Goal: Task Accomplishment & Management: Complete application form

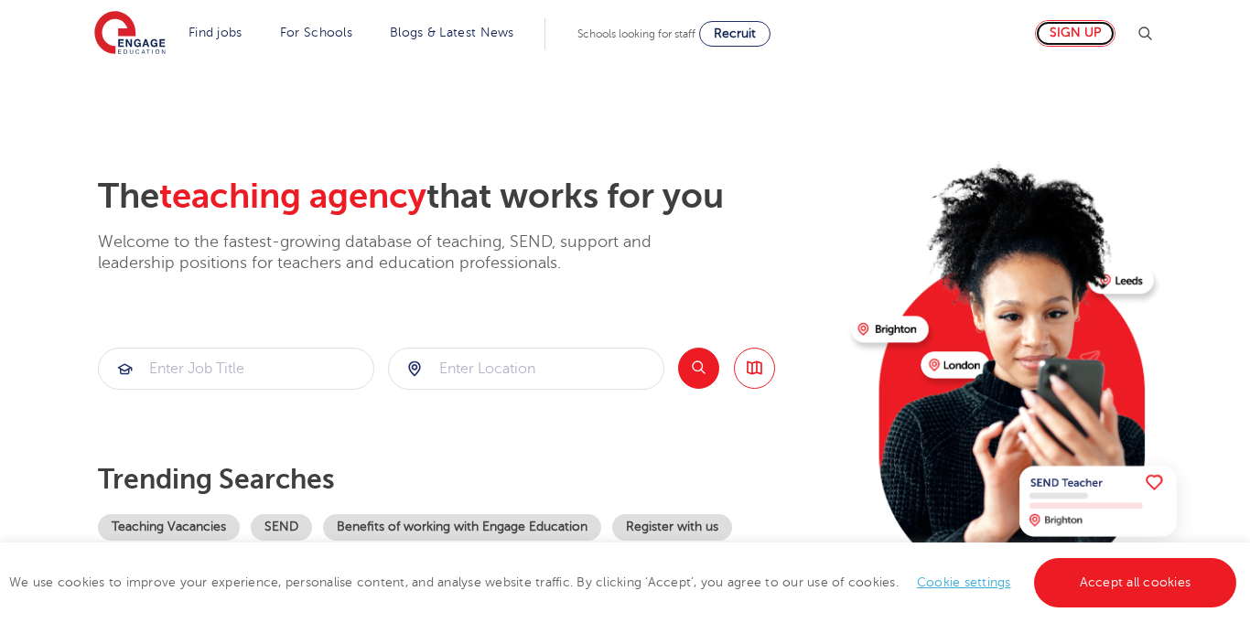
click at [1093, 37] on link "Sign up" at bounding box center [1075, 33] width 81 height 27
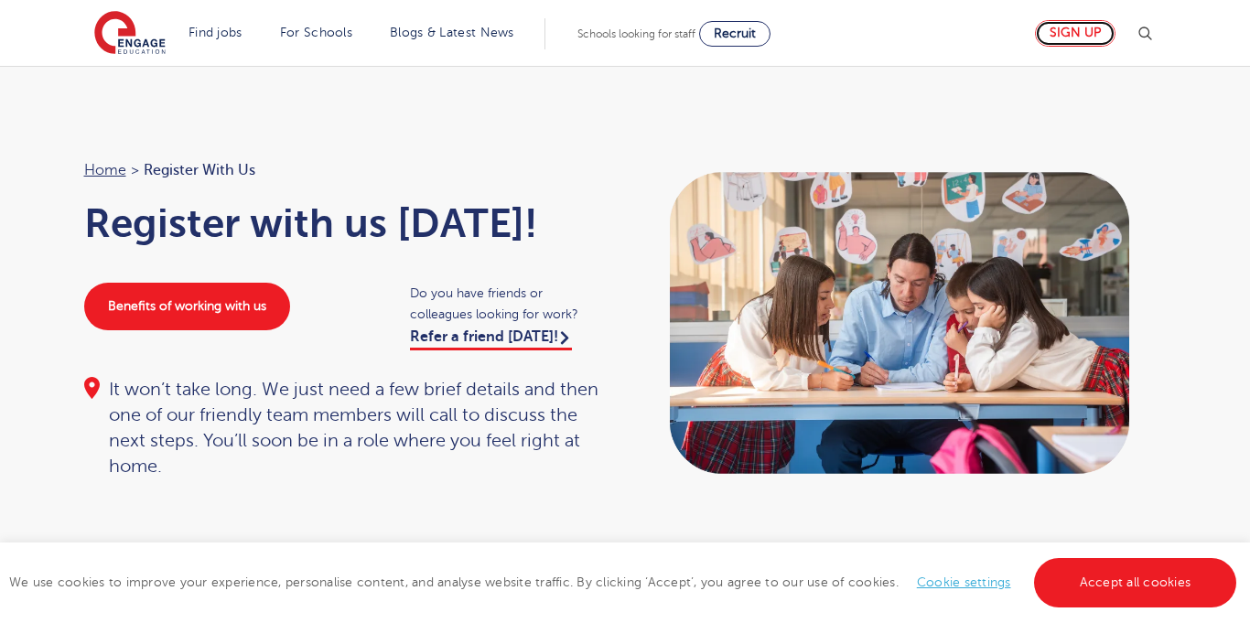
click at [1094, 37] on link "Sign up" at bounding box center [1075, 33] width 81 height 27
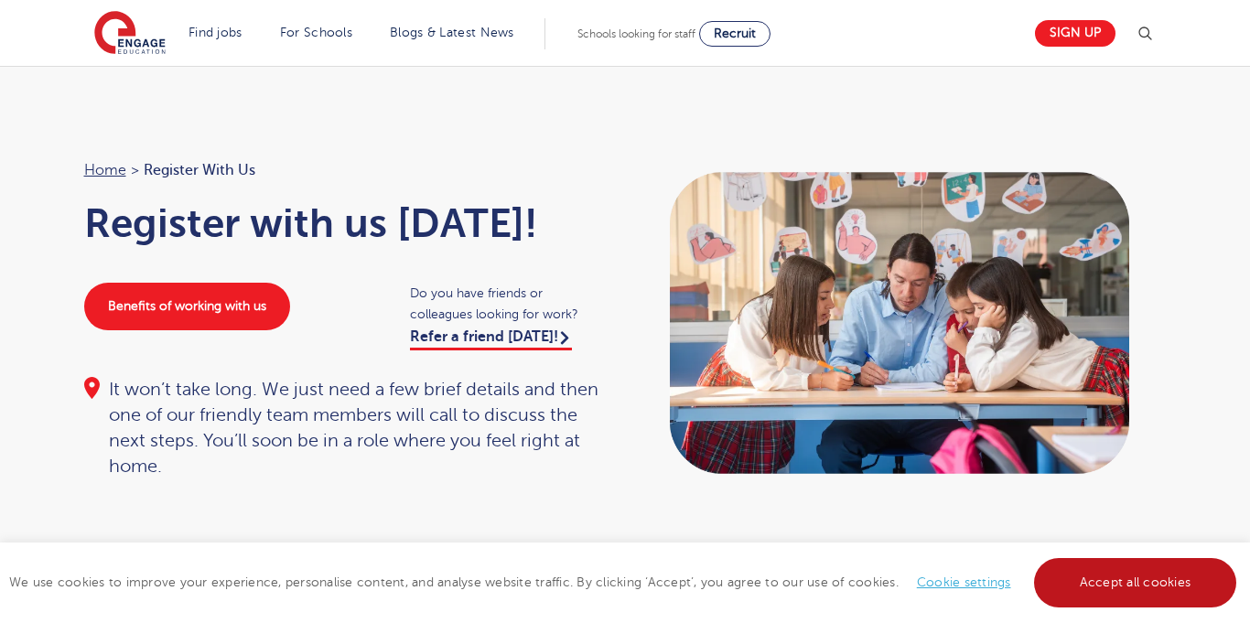
click at [1112, 567] on link "Accept all cookies" at bounding box center [1135, 582] width 203 height 49
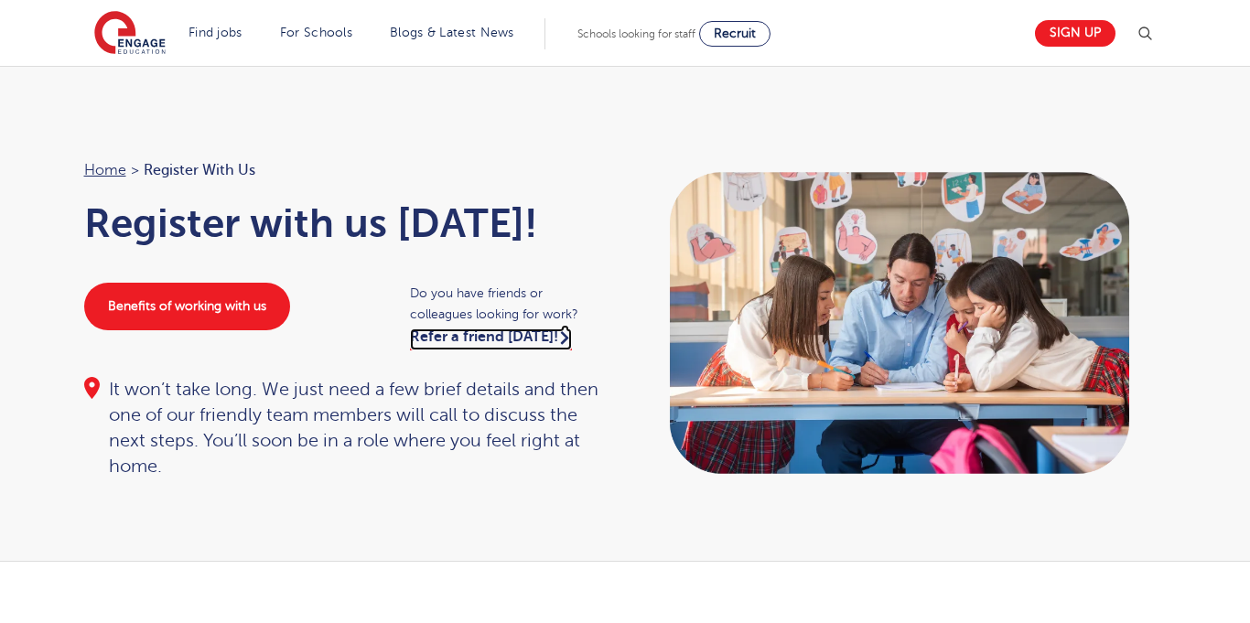
click at [494, 338] on link "Refer a friend today!" at bounding box center [491, 340] width 162 height 22
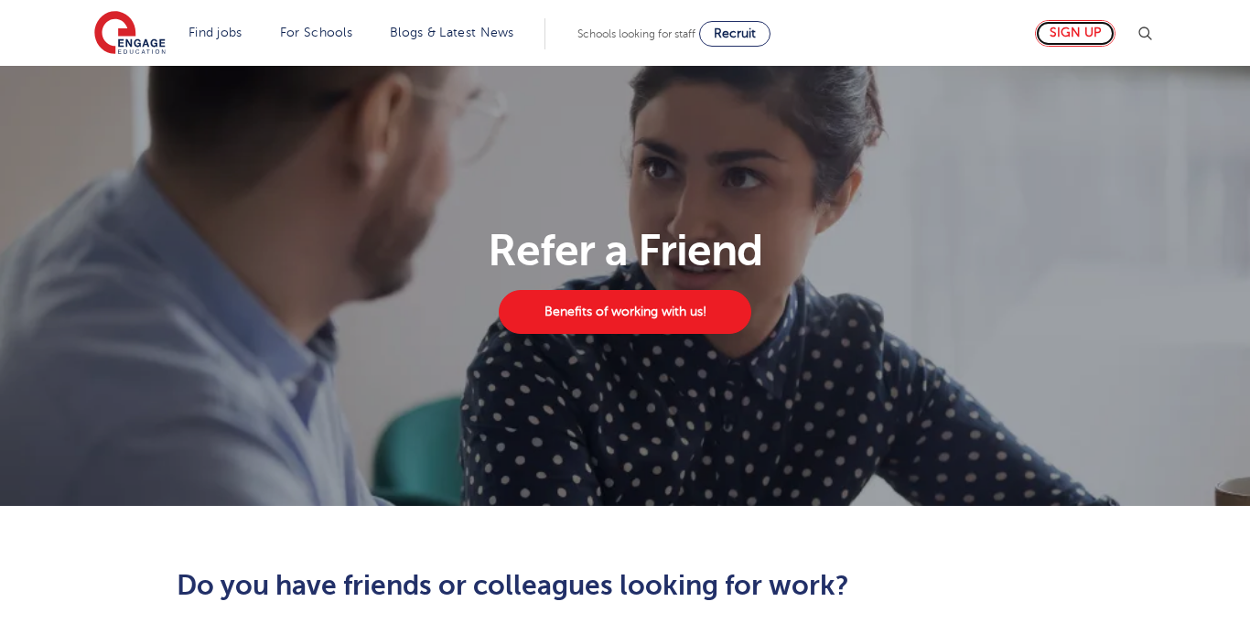
click at [1090, 34] on link "Sign up" at bounding box center [1075, 33] width 81 height 27
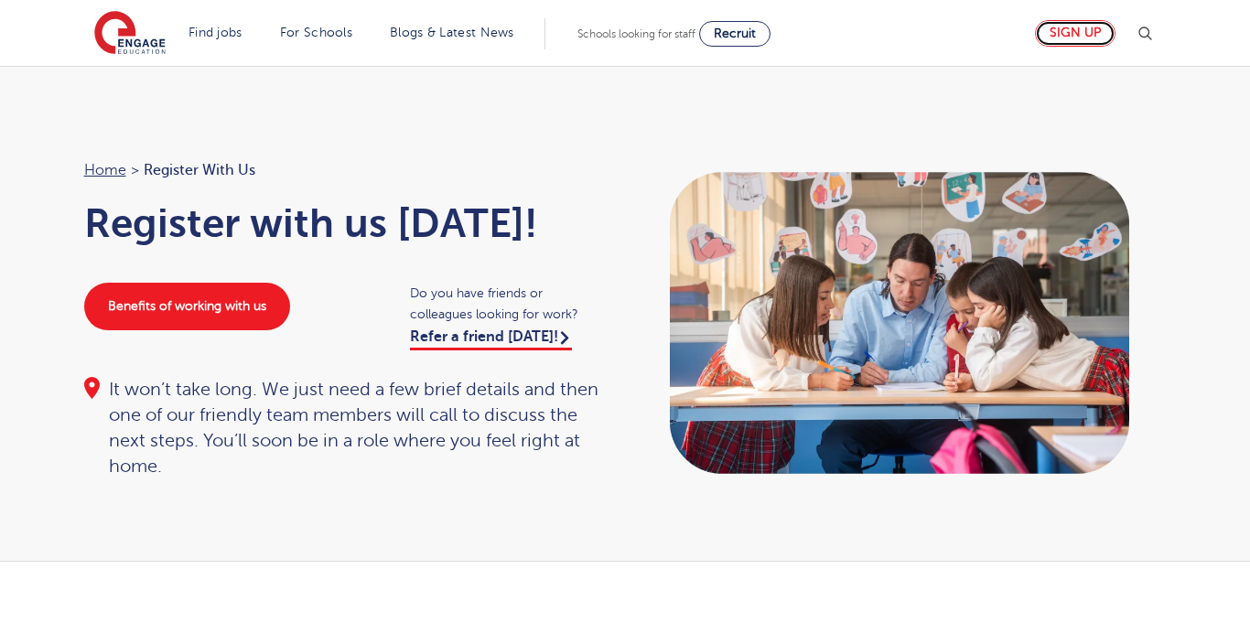
click at [1084, 40] on link "Sign up" at bounding box center [1075, 33] width 81 height 27
drag, startPoint x: 0, startPoint y: 0, endPoint x: 1085, endPoint y: 39, distance: 1085.3
click at [1085, 40] on link "Sign up" at bounding box center [1075, 33] width 81 height 27
click at [1076, 32] on link "Sign up" at bounding box center [1075, 33] width 81 height 27
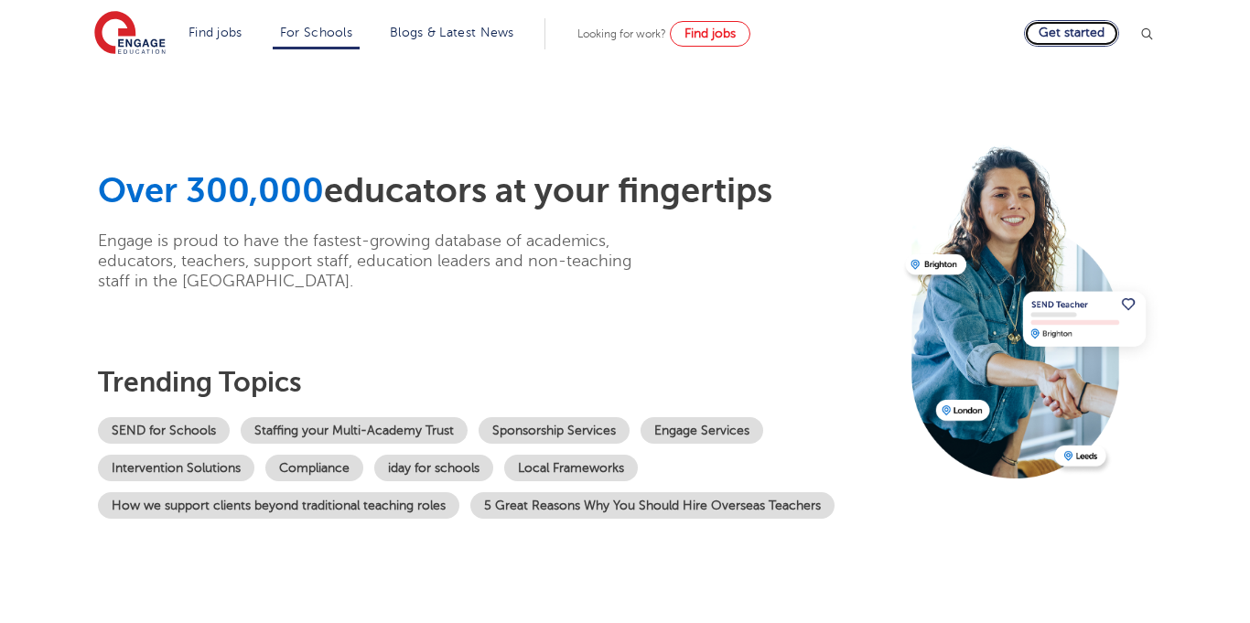
click at [1085, 40] on link "Get started" at bounding box center [1071, 33] width 95 height 27
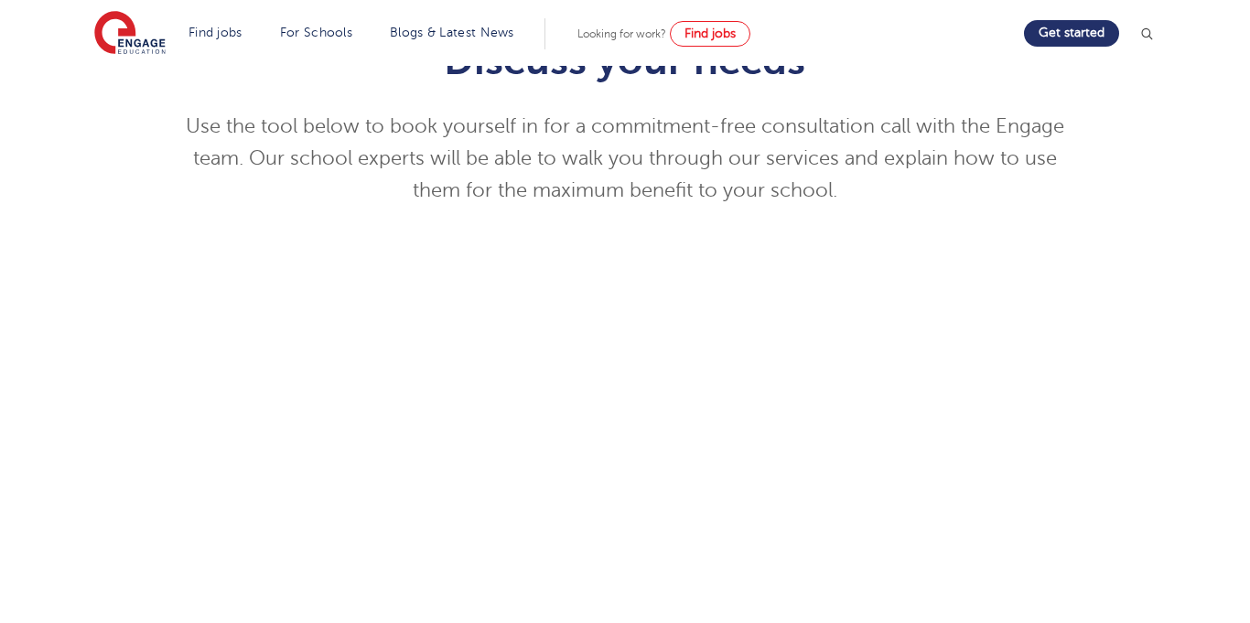
scroll to position [286, 0]
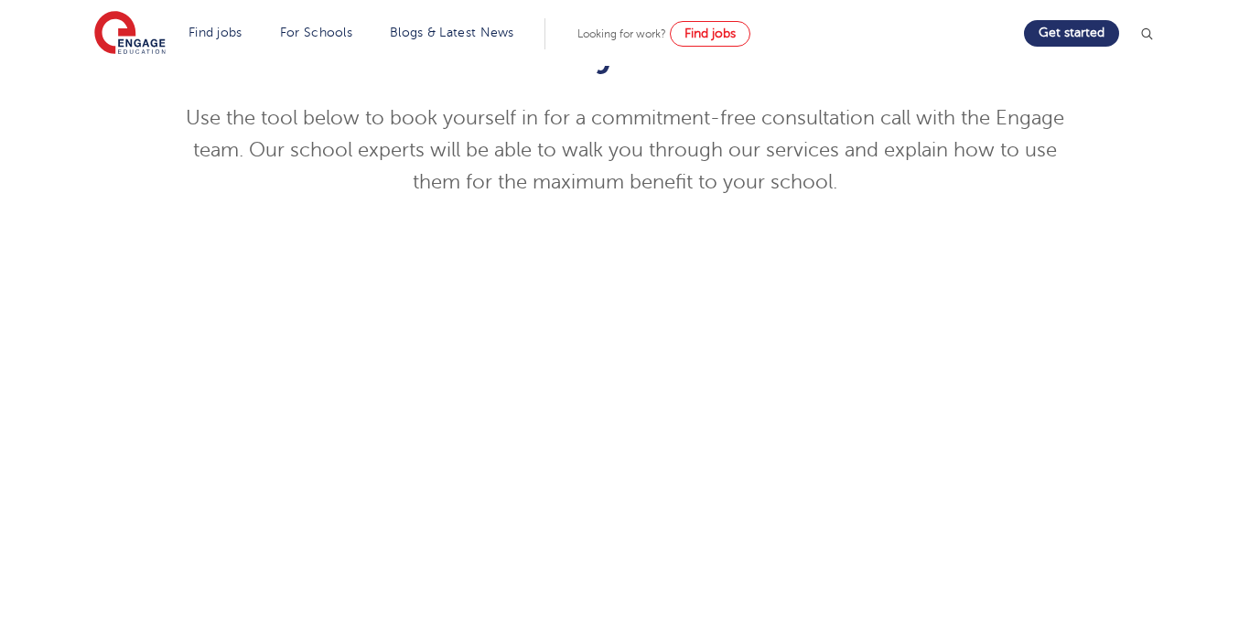
click at [1249, 218] on div "Discuss your needs Use the tool below to book yourself in for a commitment-free…" at bounding box center [625, 448] width 1250 height 966
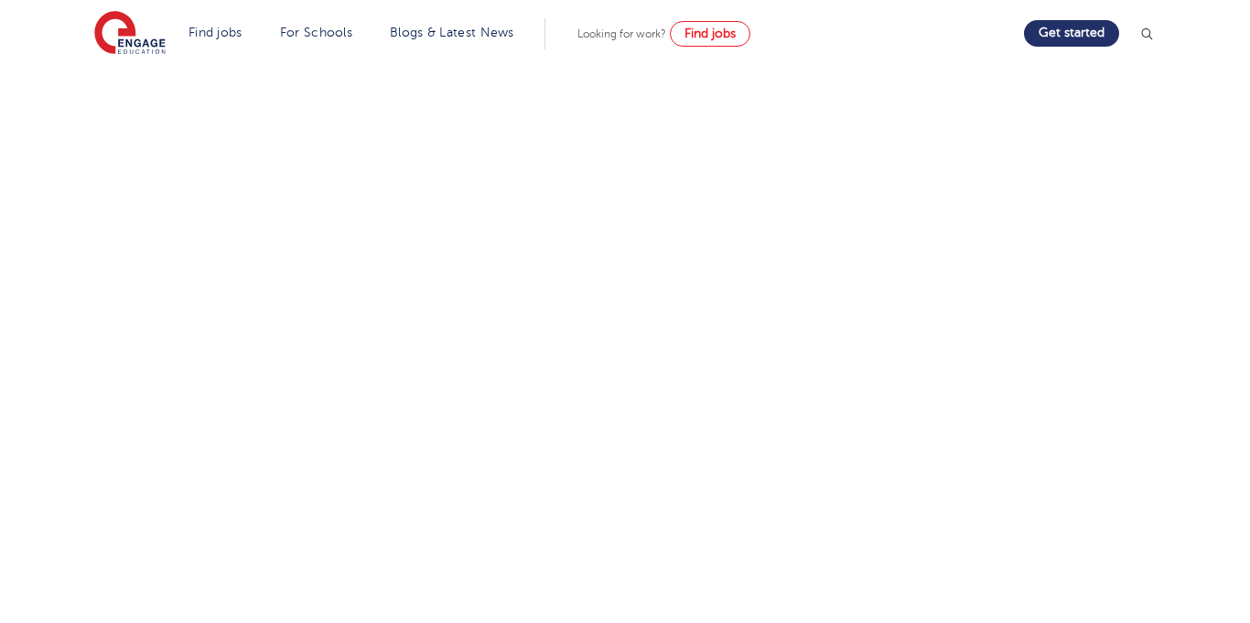
scroll to position [464, 0]
click at [1175, 243] on div "Discuss your needs Use the tool below to book yourself in for a commitment-free…" at bounding box center [625, 288] width 1110 height 930
click at [1076, 39] on link "Get started" at bounding box center [1071, 33] width 95 height 27
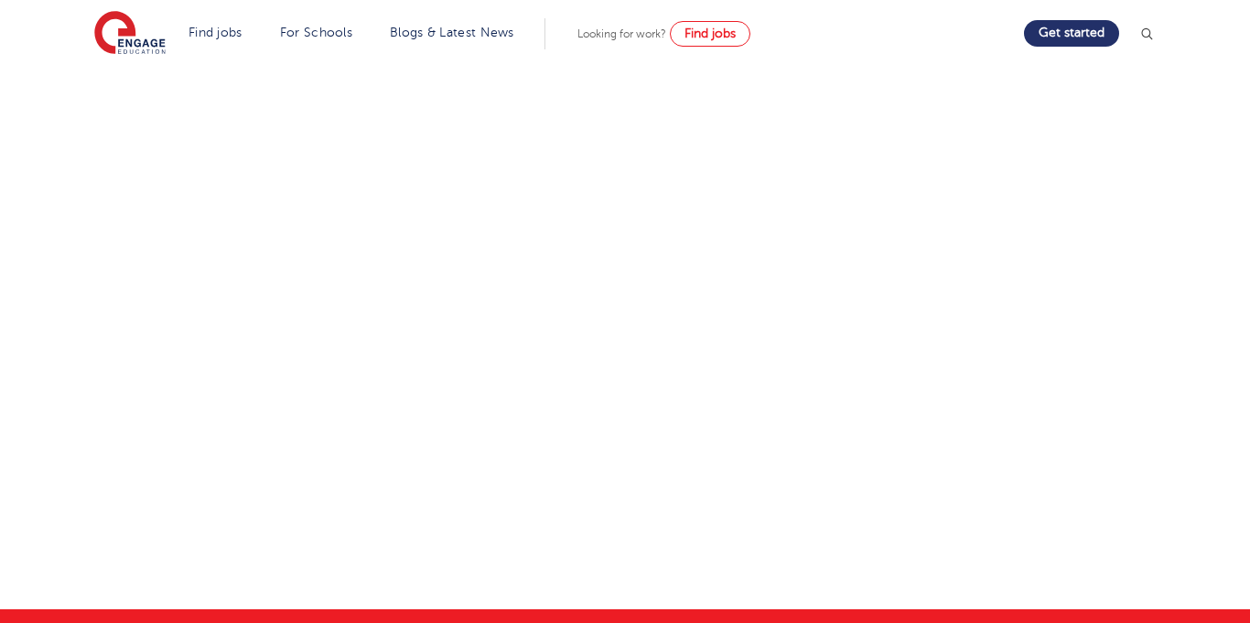
scroll to position [595, 0]
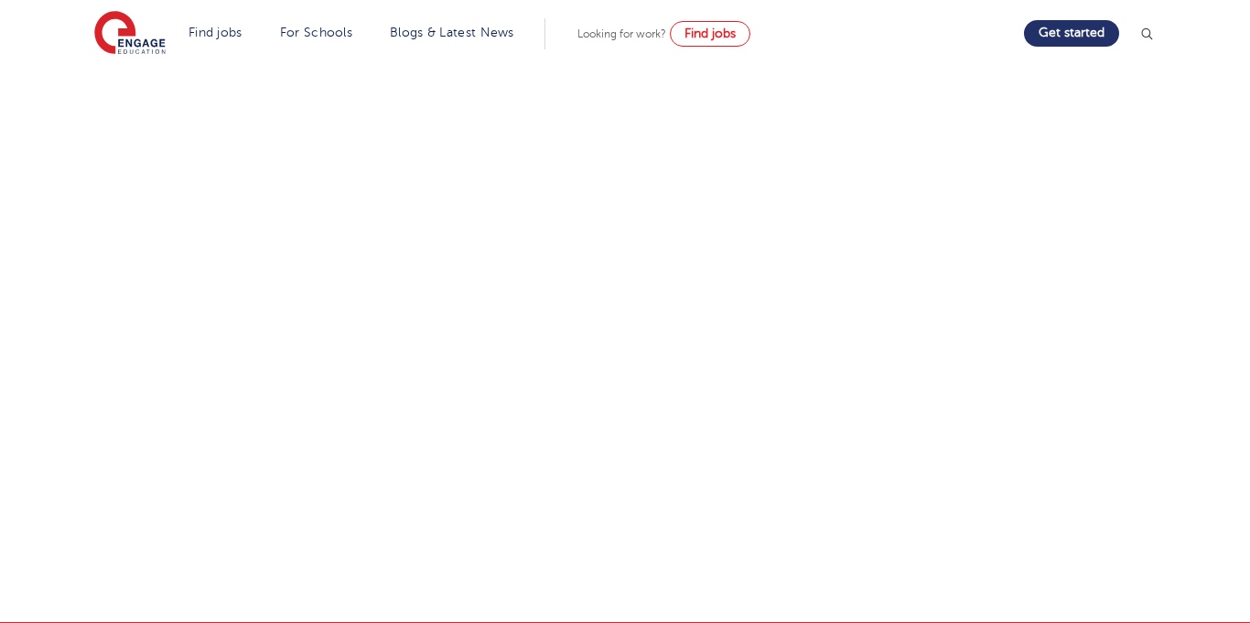
click at [1158, 29] on header "Find jobs All vacancies We have one of the UK's largest database. and with hund…" at bounding box center [625, 33] width 1250 height 66
click at [1141, 38] on img at bounding box center [1147, 34] width 18 height 18
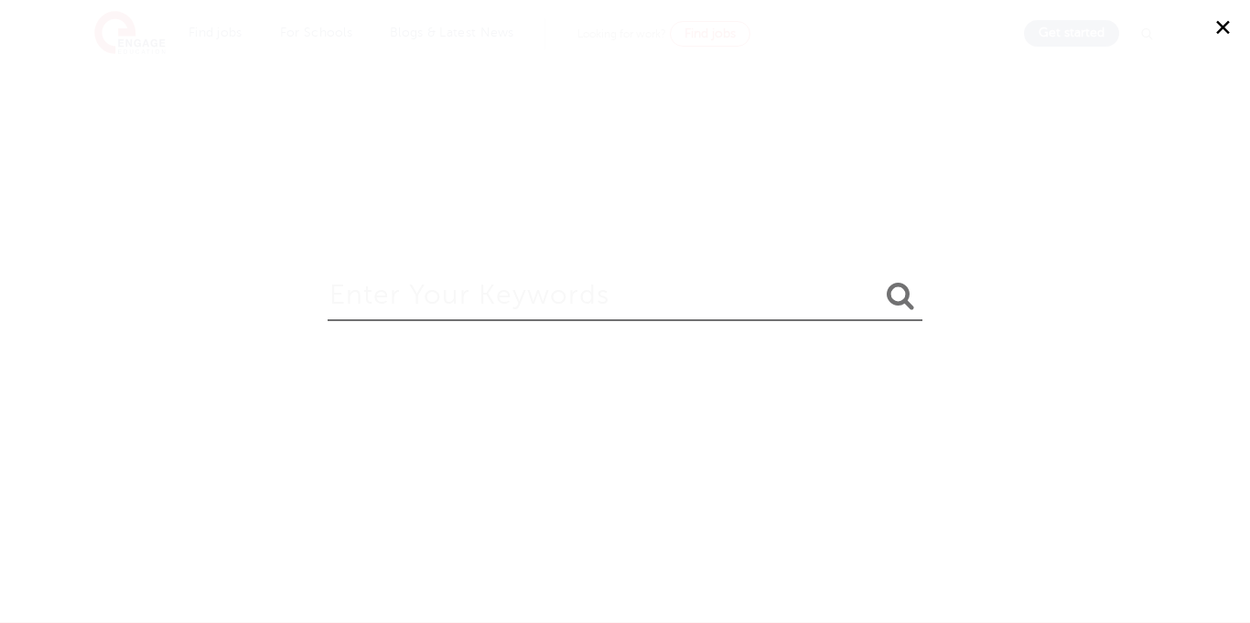
click at [595, 284] on input "search" at bounding box center [625, 291] width 595 height 59
type input "s"
click at [1200, 8] on button "✕" at bounding box center [1222, 27] width 55 height 55
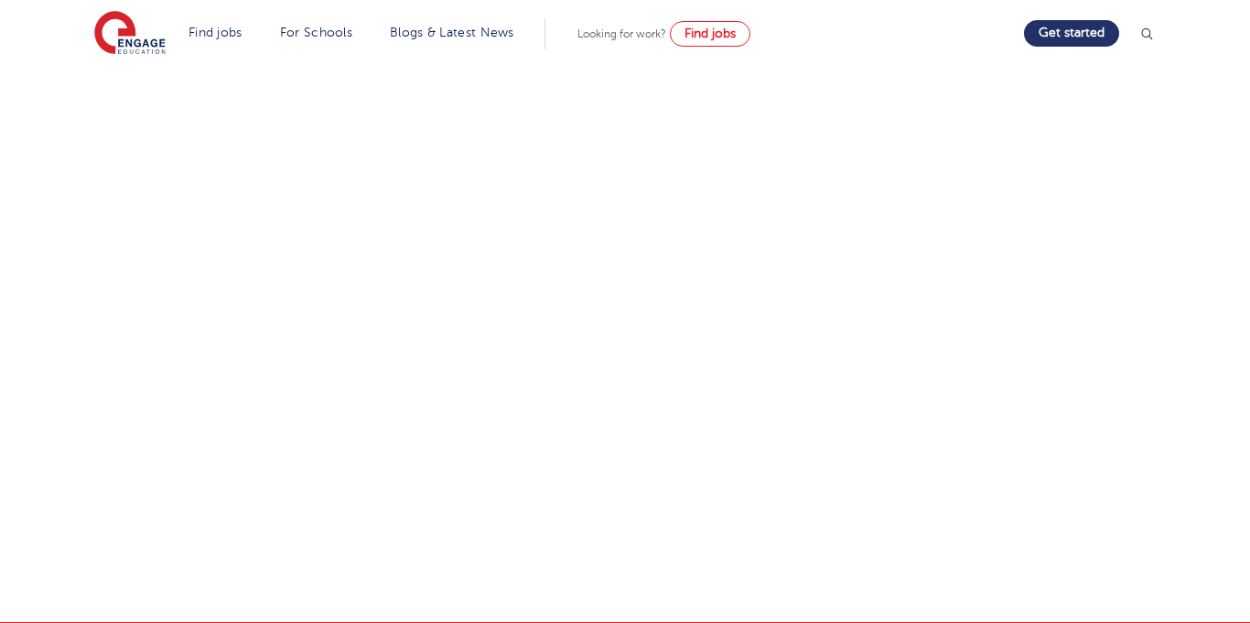
click at [1149, 22] on div at bounding box center [1147, 33] width 18 height 24
click at [1134, 36] on div "Get started" at bounding box center [1090, 34] width 132 height 37
click at [1142, 35] on img at bounding box center [1147, 34] width 18 height 18
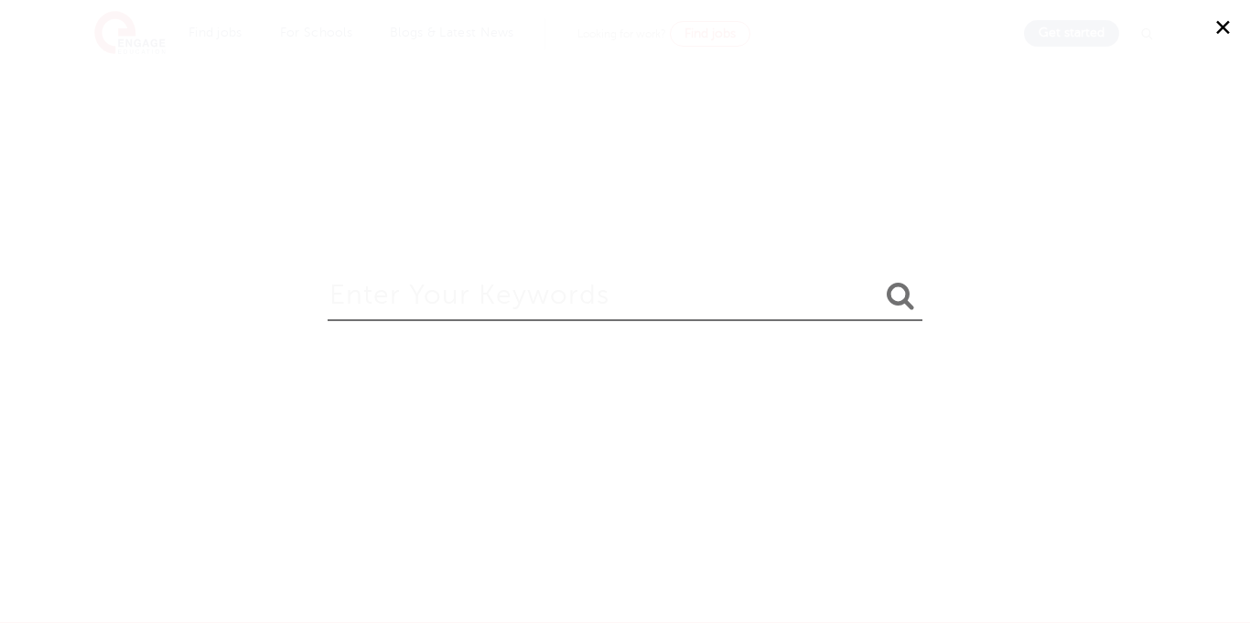
click at [393, 276] on input "search" at bounding box center [625, 291] width 595 height 59
type input "log in"
click at [879, 280] on button "submit" at bounding box center [901, 297] width 44 height 34
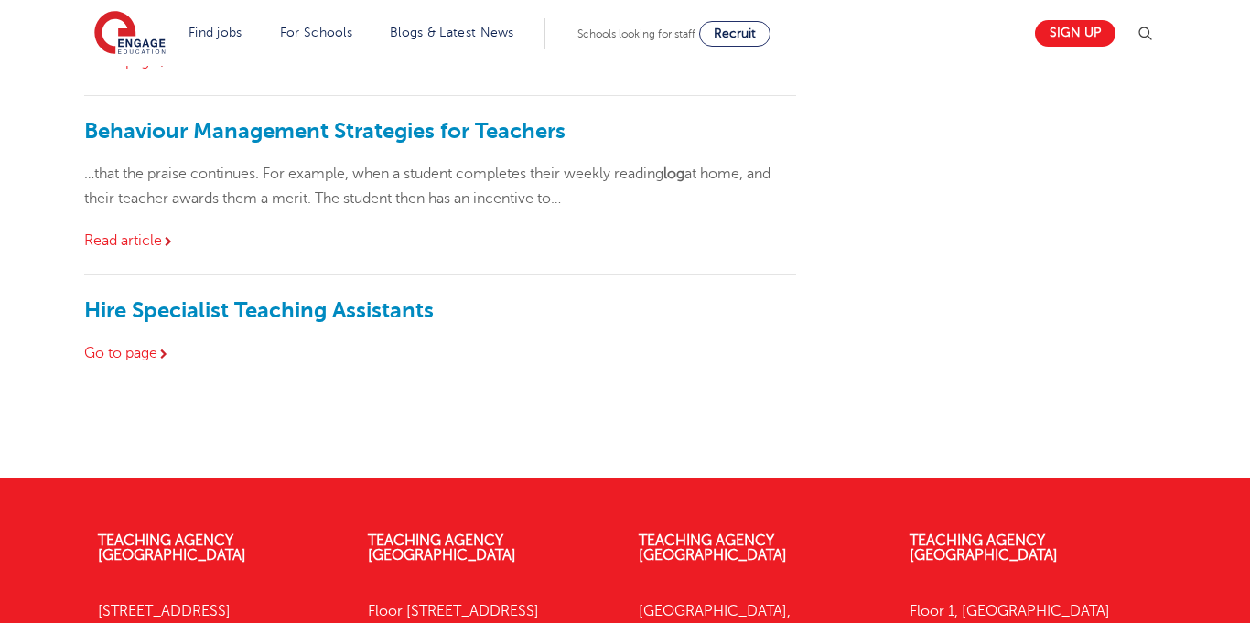
scroll to position [439, 0]
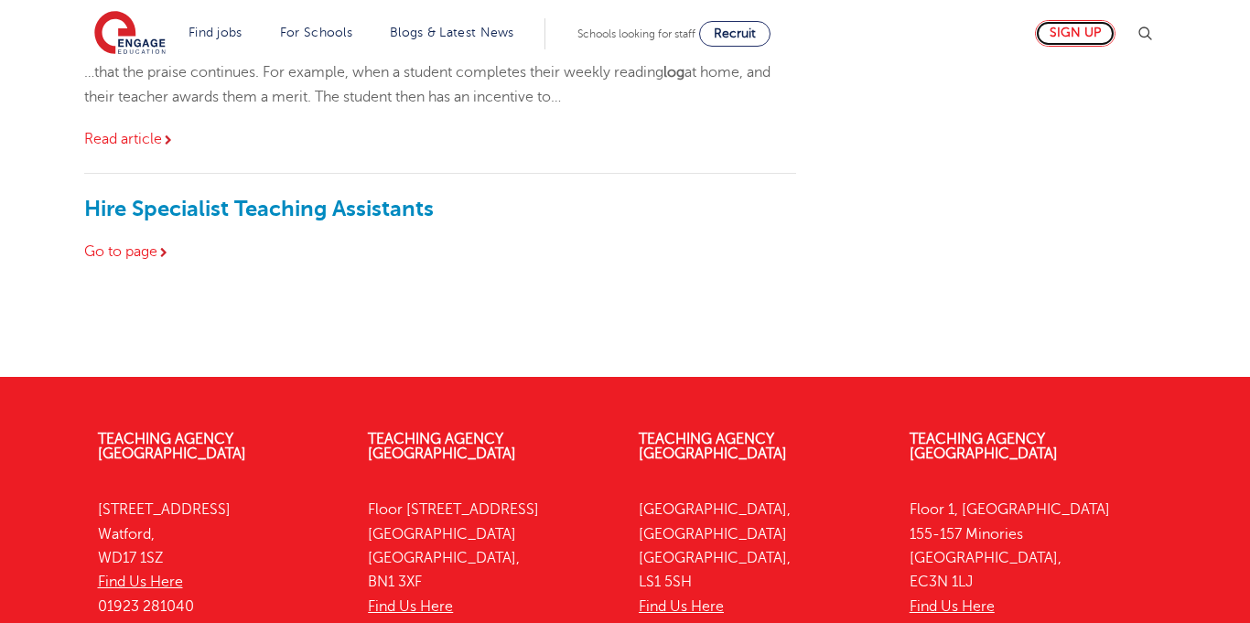
click at [1068, 31] on link "Sign up" at bounding box center [1075, 33] width 81 height 27
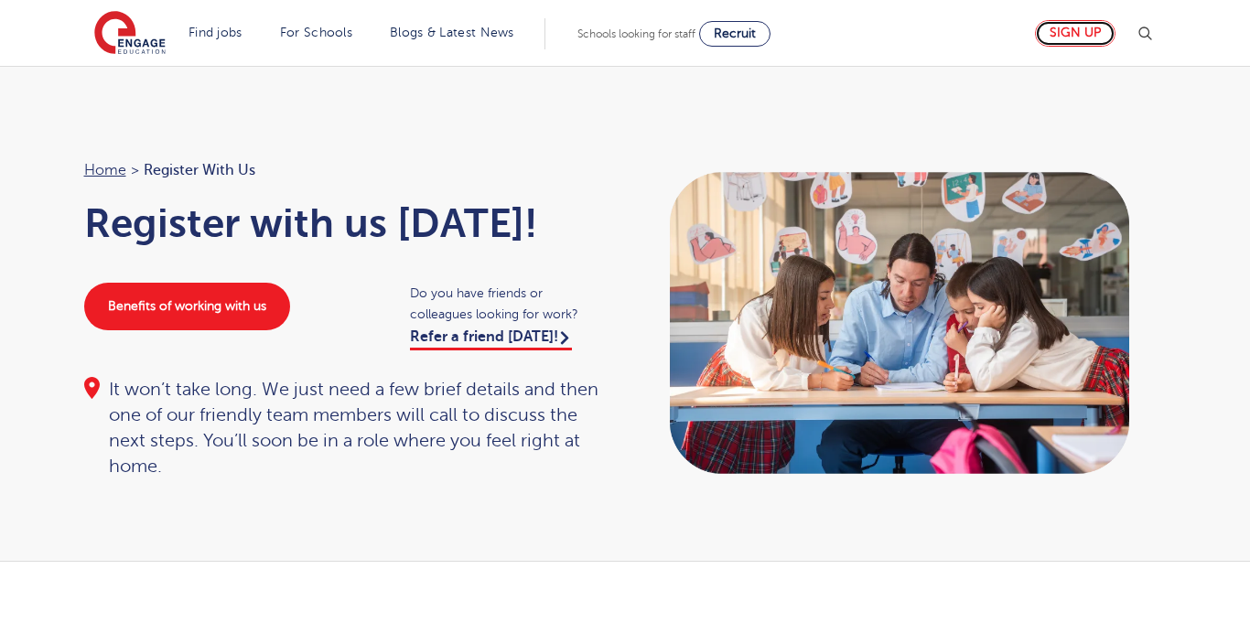
click at [1076, 34] on link "Sign up" at bounding box center [1075, 33] width 81 height 27
click at [78, 317] on div "Benefits of working with us" at bounding box center [229, 307] width 327 height 48
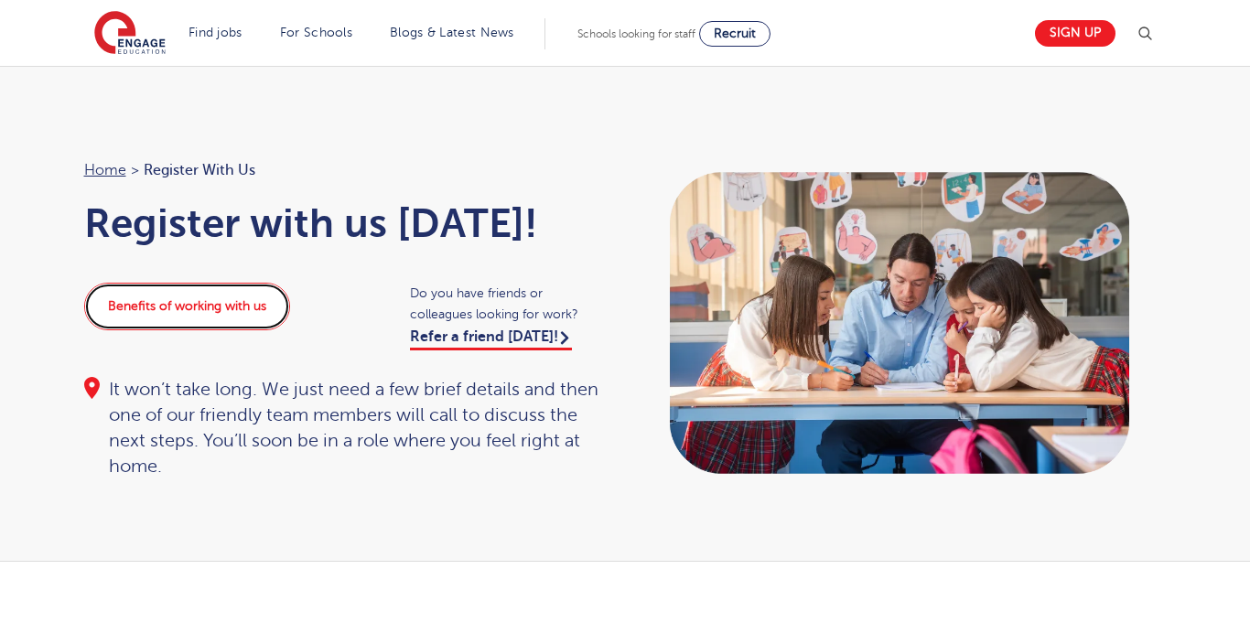
click at [119, 317] on link "Benefits of working with us" at bounding box center [187, 307] width 206 height 48
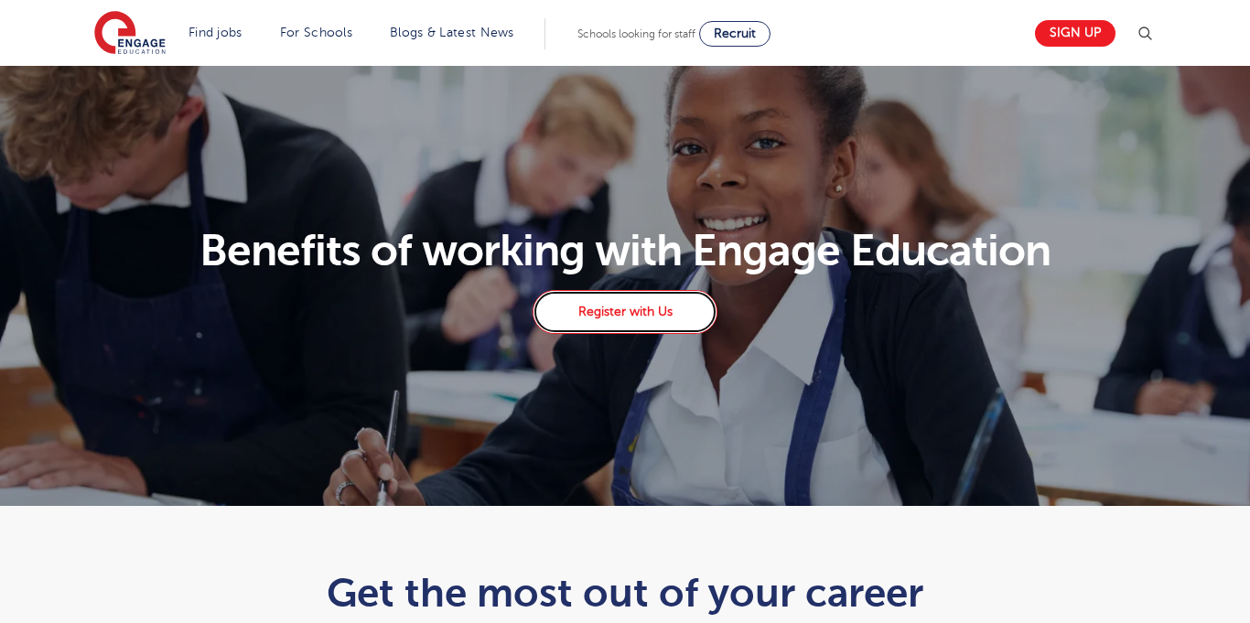
click at [677, 329] on link "Register with Us" at bounding box center [625, 312] width 185 height 44
